Goal: Information Seeking & Learning: Find specific fact

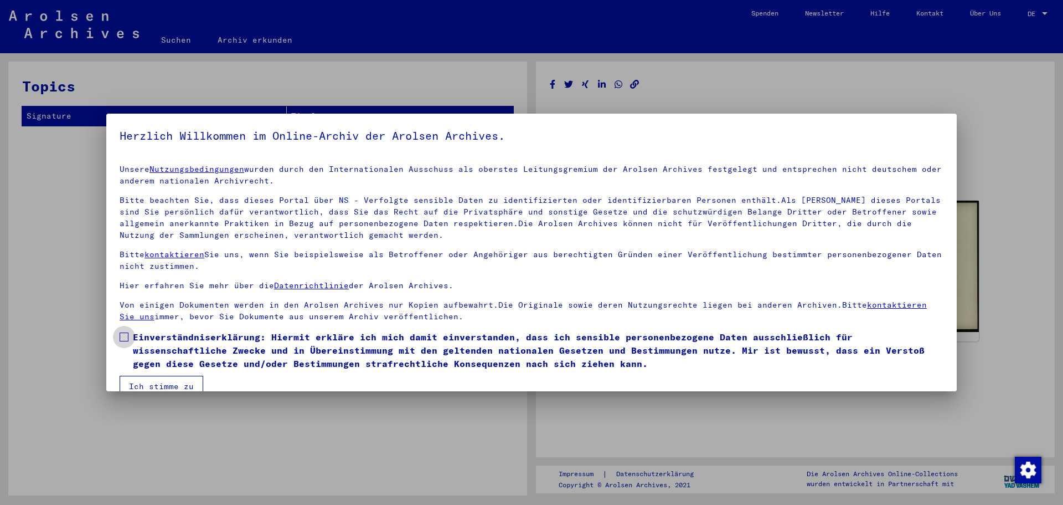
click at [127, 338] on span at bounding box center [124, 336] width 9 height 9
click at [172, 377] on button "Ich stimme zu" at bounding box center [162, 386] width 84 height 21
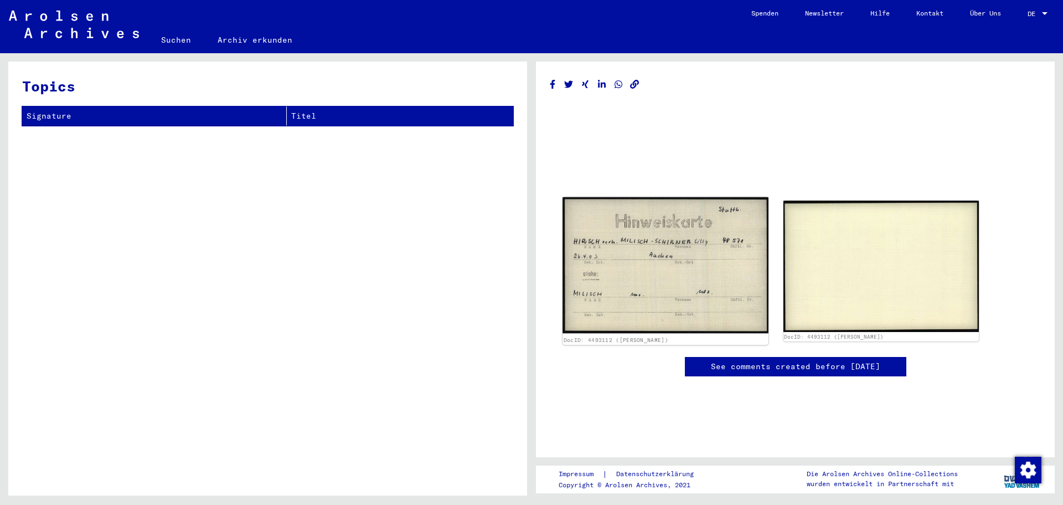
click at [681, 235] on img at bounding box center [665, 265] width 205 height 136
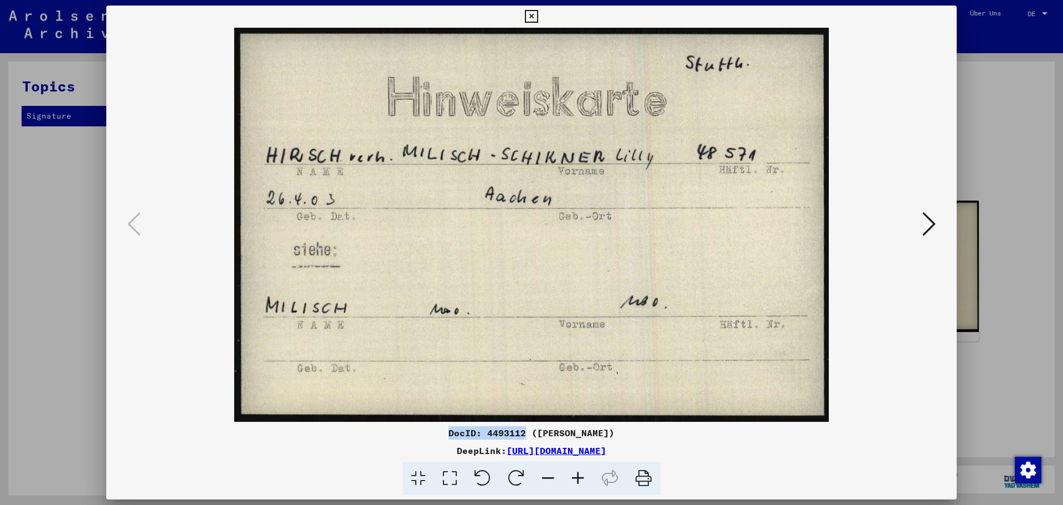
drag, startPoint x: 424, startPoint y: 433, endPoint x: 500, endPoint y: 438, distance: 75.5
click at [500, 438] on div "DocID: 4493112 ([PERSON_NAME])" at bounding box center [531, 432] width 851 height 13
copy div "DocID: 4493112"
click at [764, 251] on img at bounding box center [531, 225] width 775 height 394
click at [660, 219] on img at bounding box center [531, 225] width 775 height 394
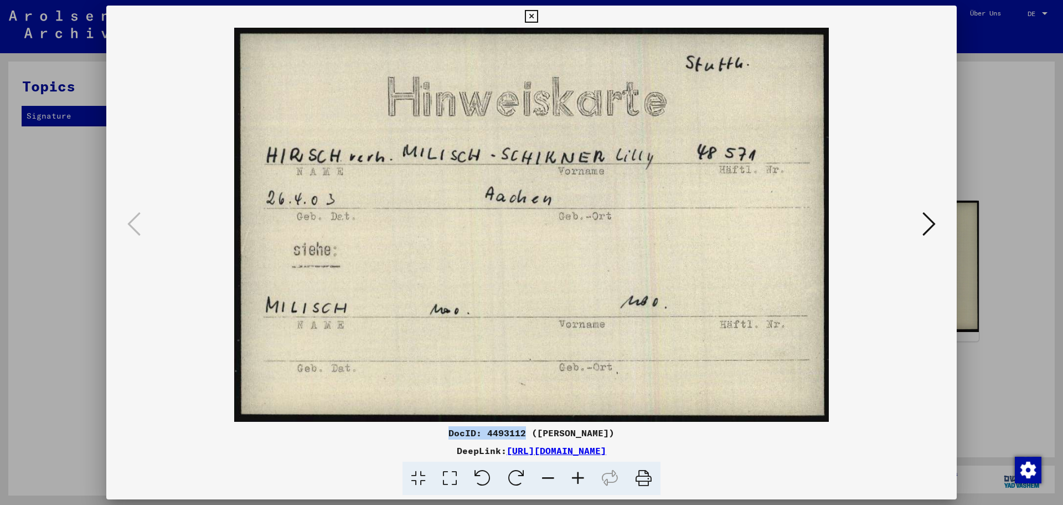
click at [599, 80] on img at bounding box center [531, 225] width 775 height 394
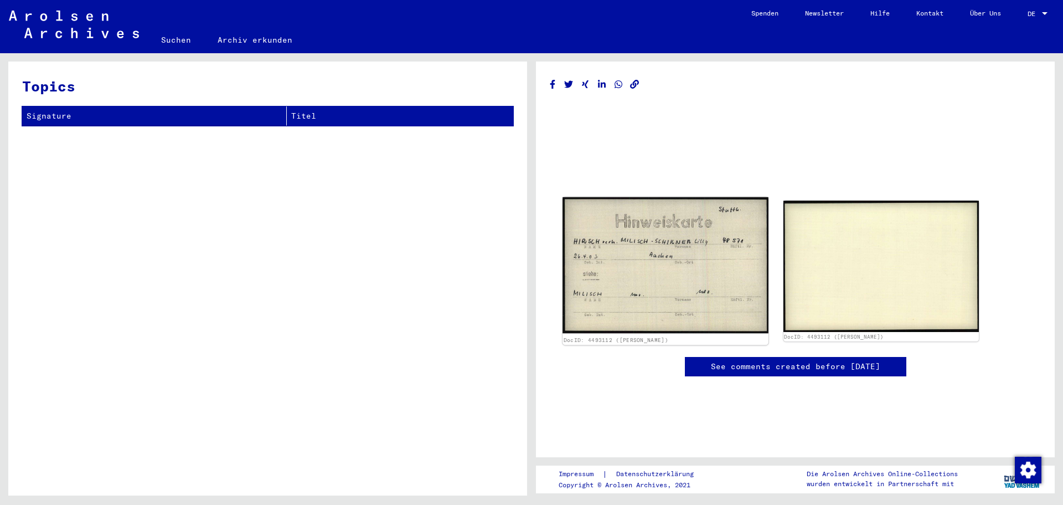
click at [686, 263] on img at bounding box center [665, 265] width 205 height 136
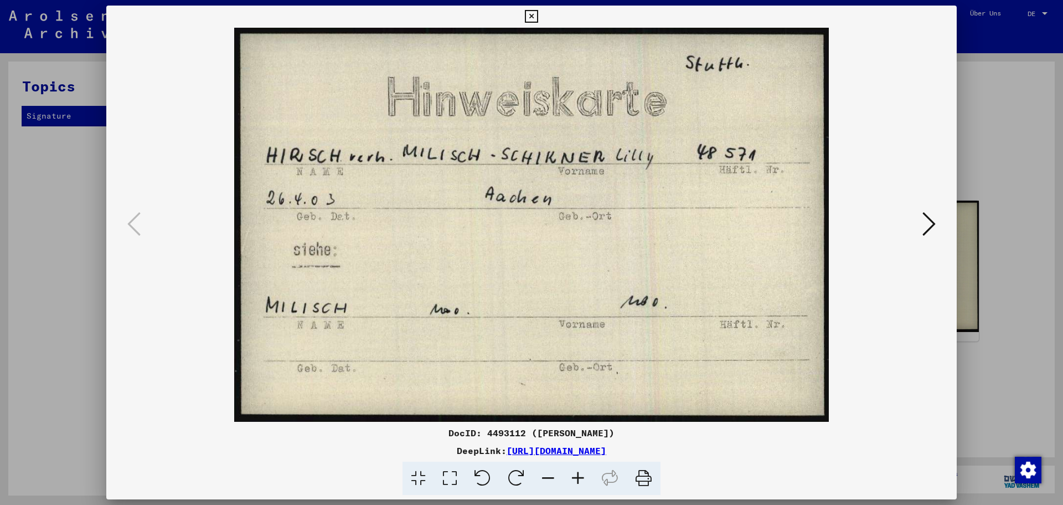
click at [924, 219] on icon at bounding box center [929, 223] width 13 height 27
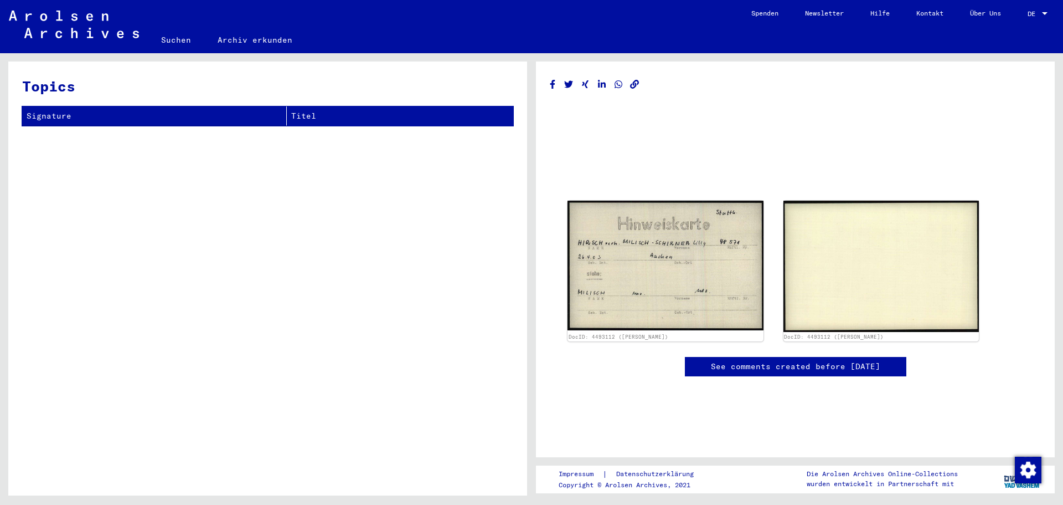
click at [711, 97] on div "DocID: 4493112 ([PERSON_NAME]) DocID: 4493112 ([PERSON_NAME]) See comments crea…" at bounding box center [795, 236] width 491 height 323
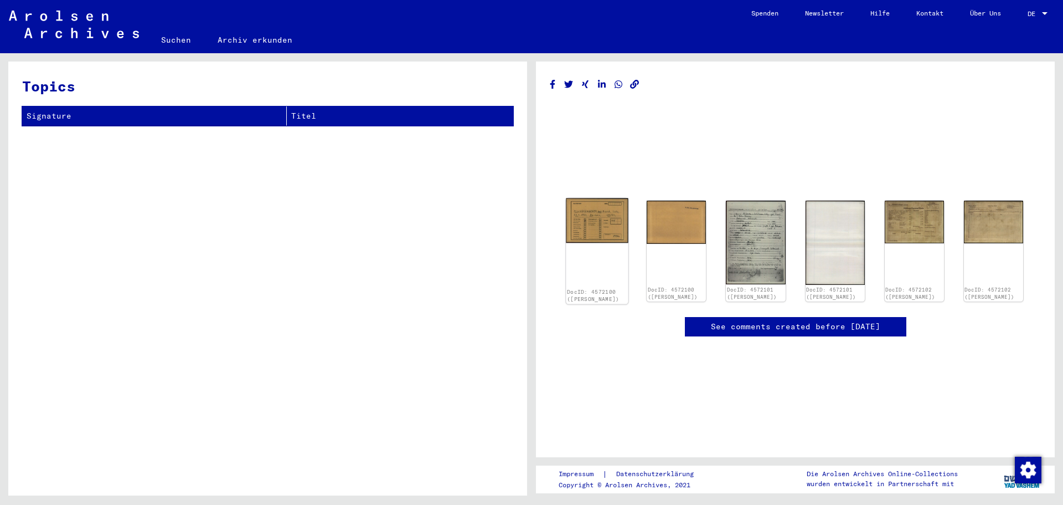
click at [602, 225] on img at bounding box center [597, 220] width 63 height 45
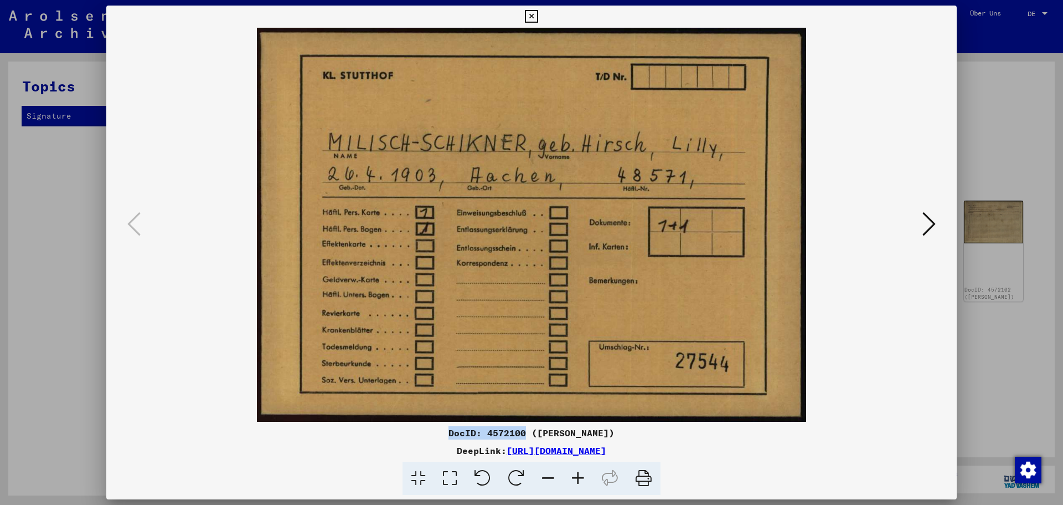
drag, startPoint x: 420, startPoint y: 430, endPoint x: 502, endPoint y: 434, distance: 81.5
click at [502, 434] on div "DocID: 4572100 (LILLY MILISCH SCHIKNER)" at bounding box center [531, 432] width 851 height 13
copy div "DocID: 4572100"
click at [911, 269] on img at bounding box center [531, 225] width 775 height 394
click at [932, 230] on icon at bounding box center [929, 223] width 13 height 27
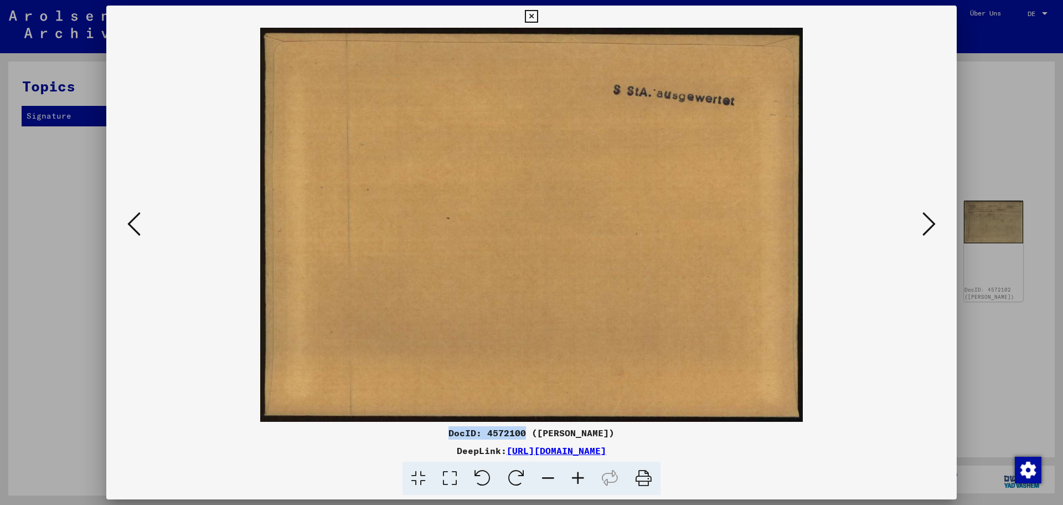
click at [912, 294] on img at bounding box center [531, 225] width 775 height 394
click at [929, 219] on icon at bounding box center [929, 223] width 13 height 27
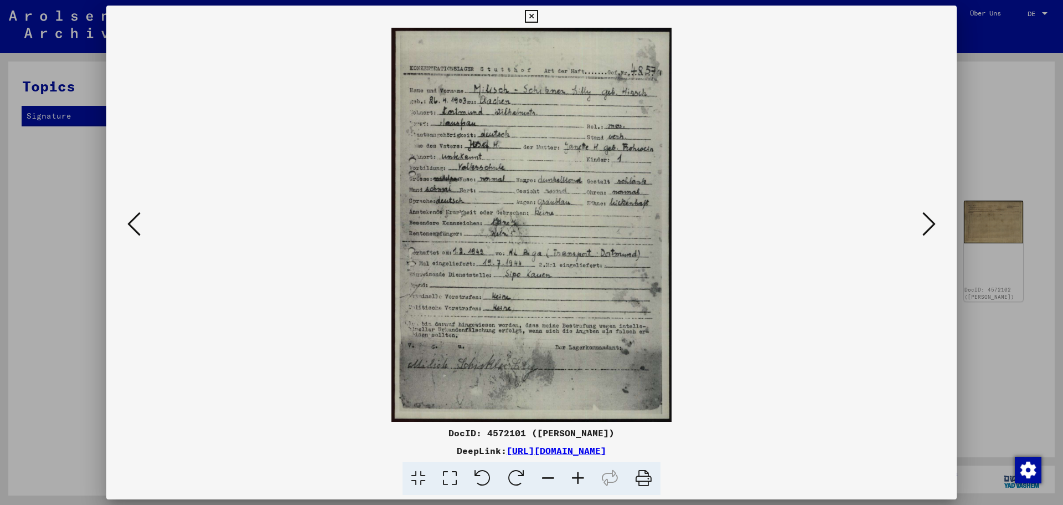
click at [741, 294] on img at bounding box center [531, 225] width 775 height 394
click at [934, 229] on icon at bounding box center [929, 223] width 13 height 27
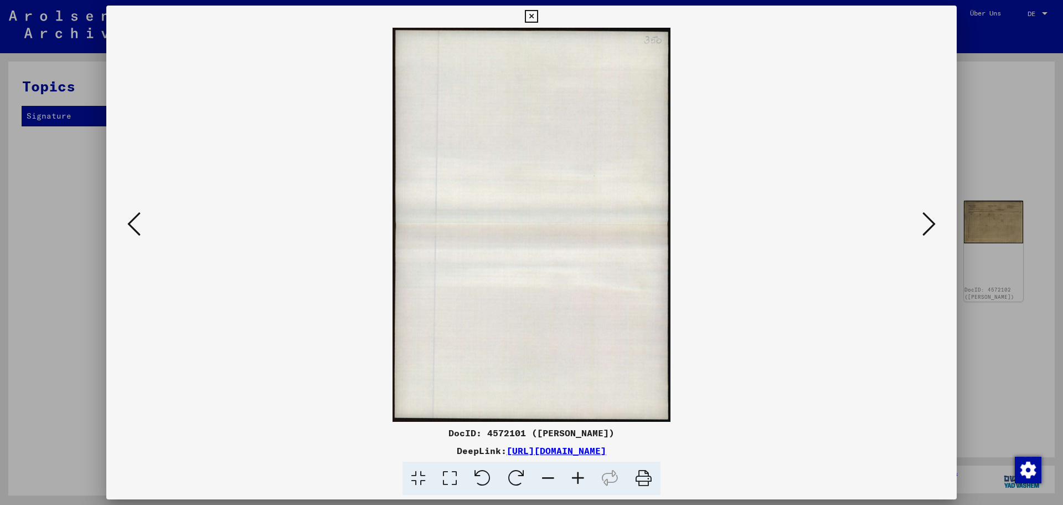
drag, startPoint x: 507, startPoint y: 172, endPoint x: 836, endPoint y: 202, distance: 330.3
click at [836, 202] on img at bounding box center [531, 225] width 775 height 394
click at [933, 225] on icon at bounding box center [929, 223] width 13 height 27
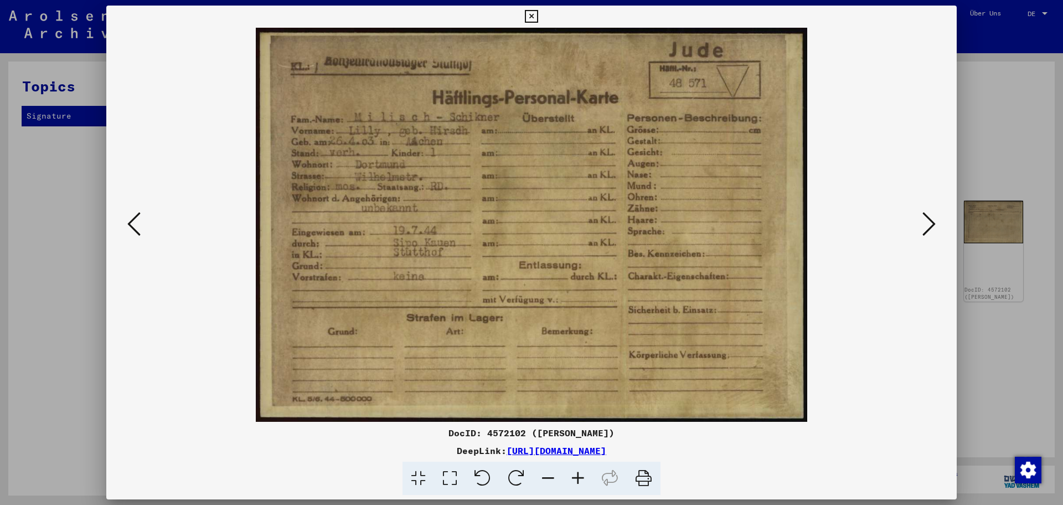
click at [870, 287] on img at bounding box center [531, 225] width 775 height 394
click at [930, 227] on icon at bounding box center [929, 223] width 13 height 27
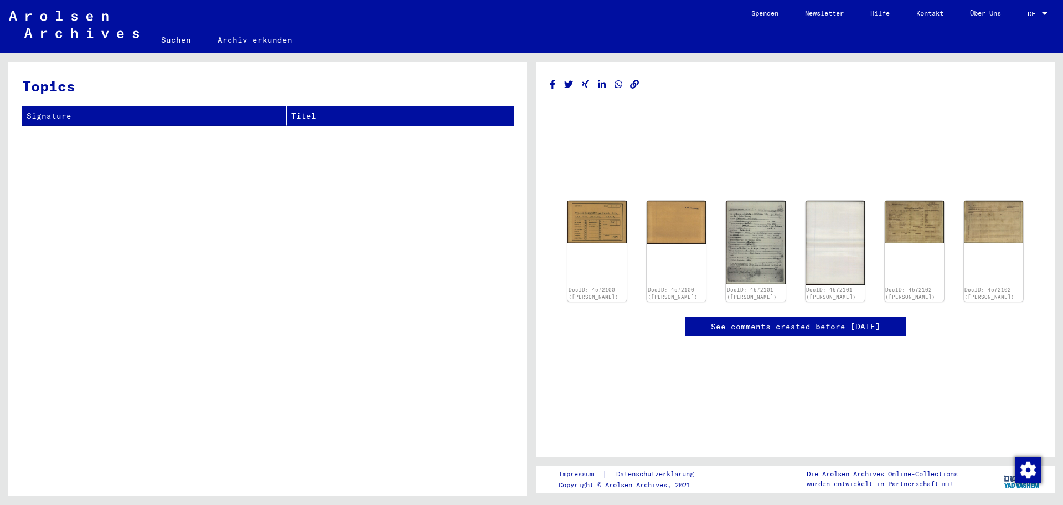
click at [728, 150] on mat-grid-list at bounding box center [795, 166] width 491 height 50
click at [314, 111] on th "Titel" at bounding box center [400, 115] width 227 height 19
